Goal: Transaction & Acquisition: Purchase product/service

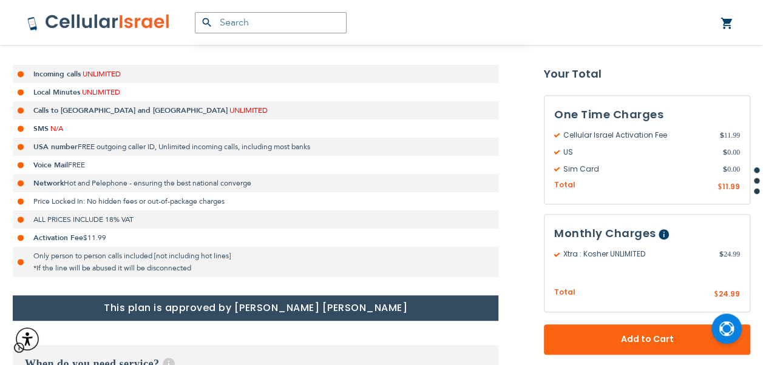
scroll to position [546, 0]
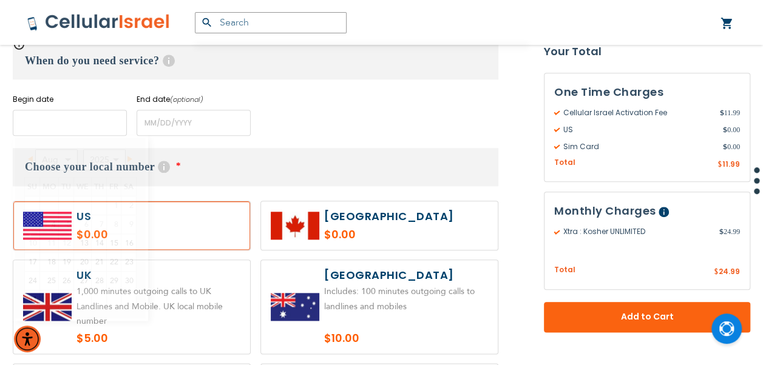
click at [93, 126] on input "name" at bounding box center [70, 123] width 114 height 26
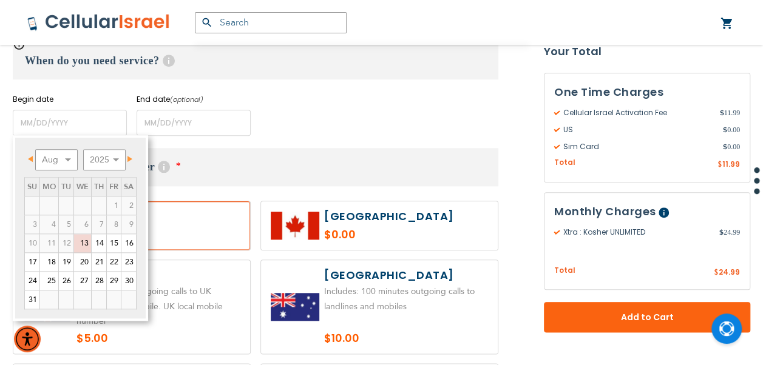
click at [130, 164] on link "Next" at bounding box center [127, 158] width 15 height 15
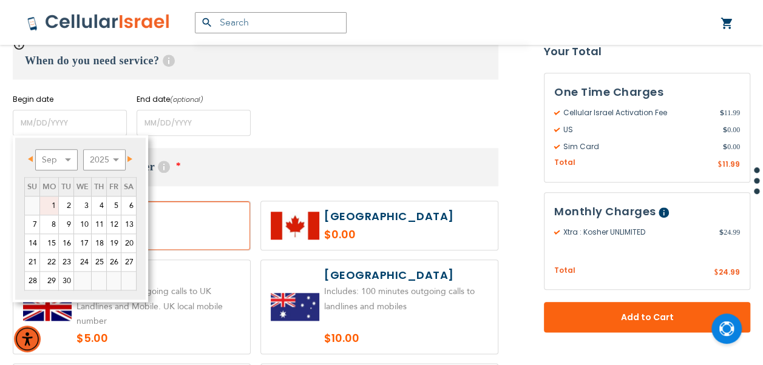
click at [55, 200] on link "1" at bounding box center [49, 206] width 18 height 18
type input "[DATE]"
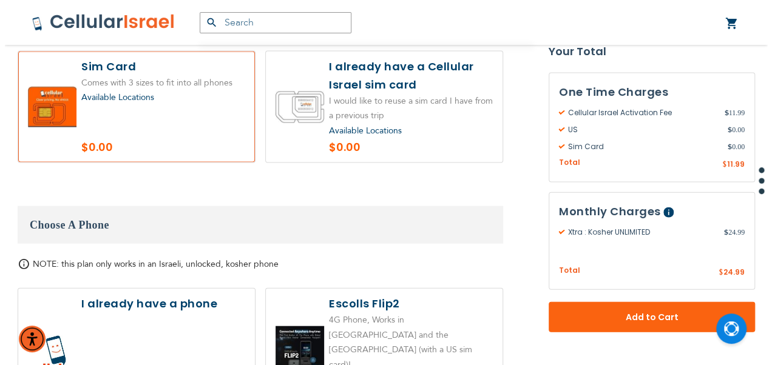
scroll to position [1335, 0]
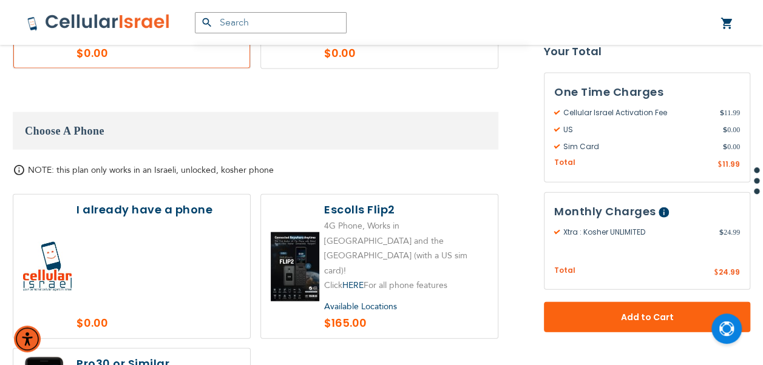
click at [183, 240] on label at bounding box center [131, 267] width 237 height 144
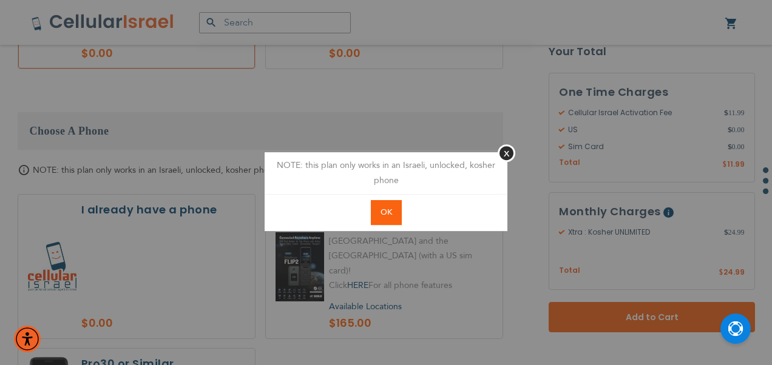
click at [385, 210] on span "OK" at bounding box center [386, 212] width 12 height 11
radio input "true"
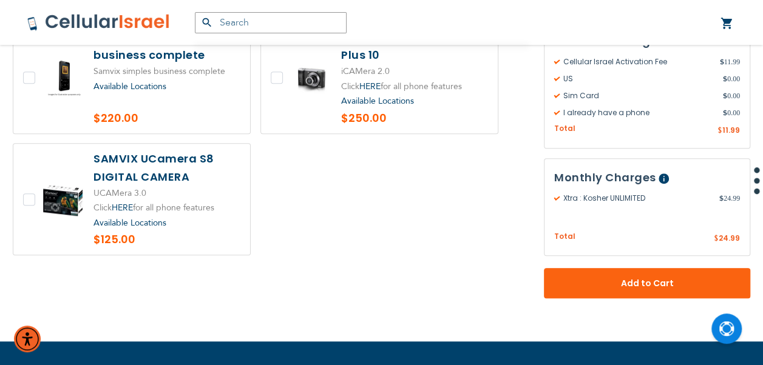
scroll to position [2487, 0]
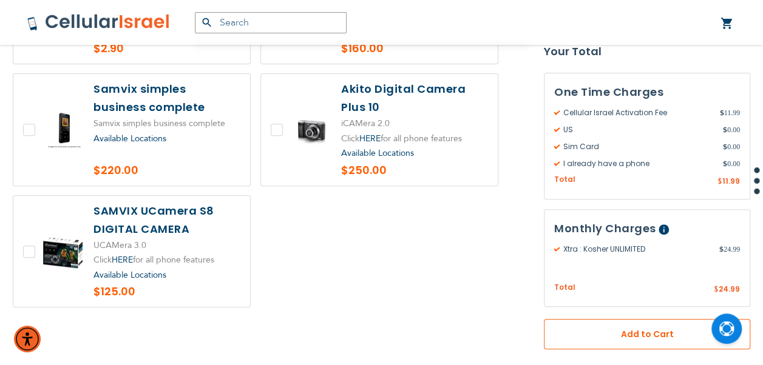
click at [626, 328] on span "Add to Cart" at bounding box center [647, 334] width 126 height 13
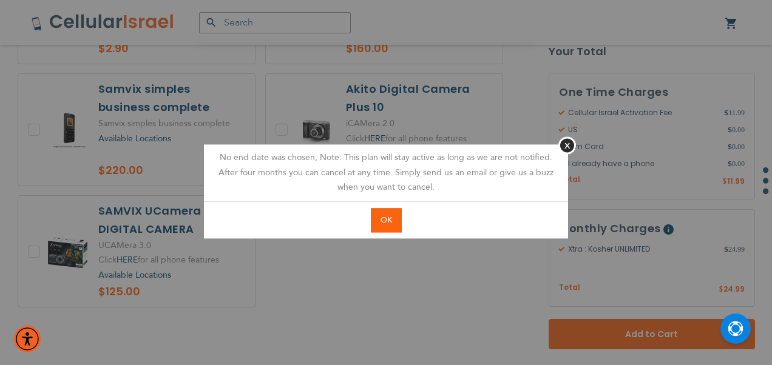
click at [393, 214] on button "OK" at bounding box center [386, 220] width 31 height 25
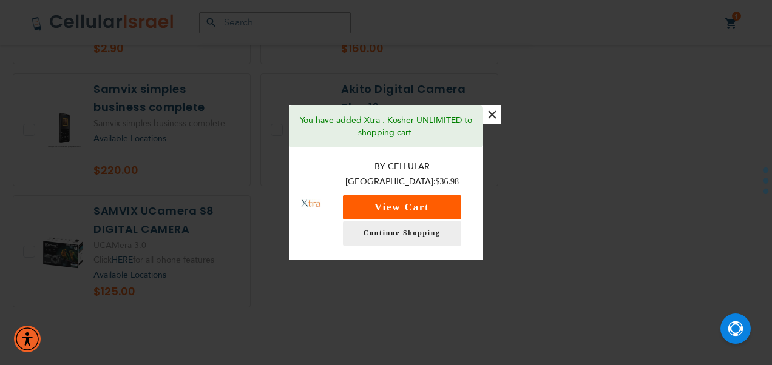
drag, startPoint x: 447, startPoint y: 214, endPoint x: 451, endPoint y: 204, distance: 10.0
click at [451, 204] on div "By Cellular Israel: $36.98 View Cart Continue Shopping" at bounding box center [402, 203] width 138 height 86
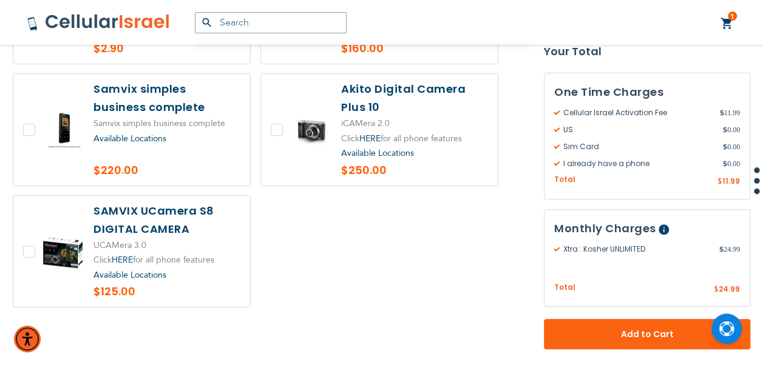
click at [728, 20] on link "1 1 items My Cart" at bounding box center [726, 23] width 13 height 15
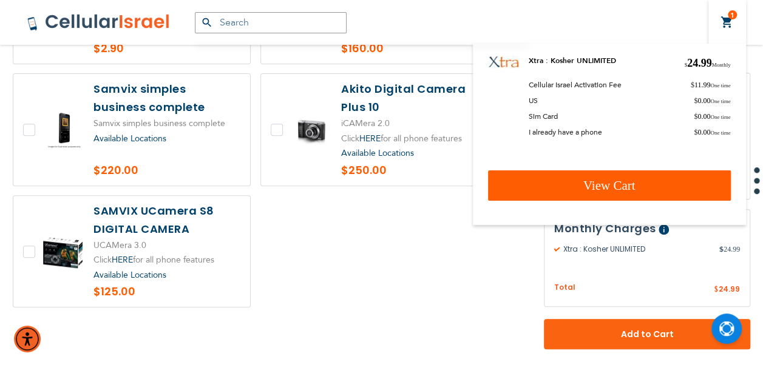
click at [670, 180] on link "View Cart" at bounding box center [609, 185] width 243 height 30
